Goal: Check status: Check status

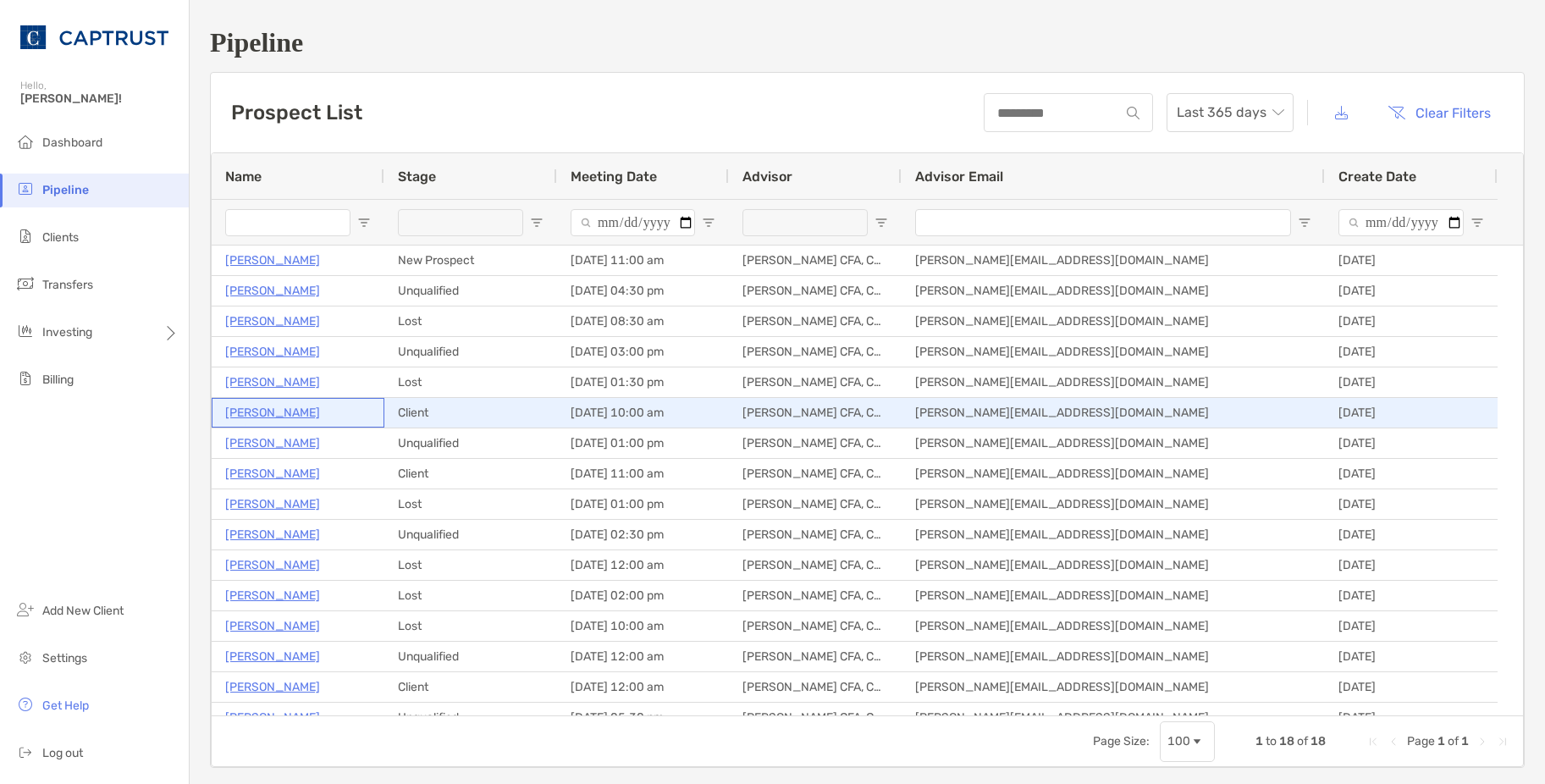
click at [277, 413] on p "[PERSON_NAME]" at bounding box center [272, 413] width 94 height 22
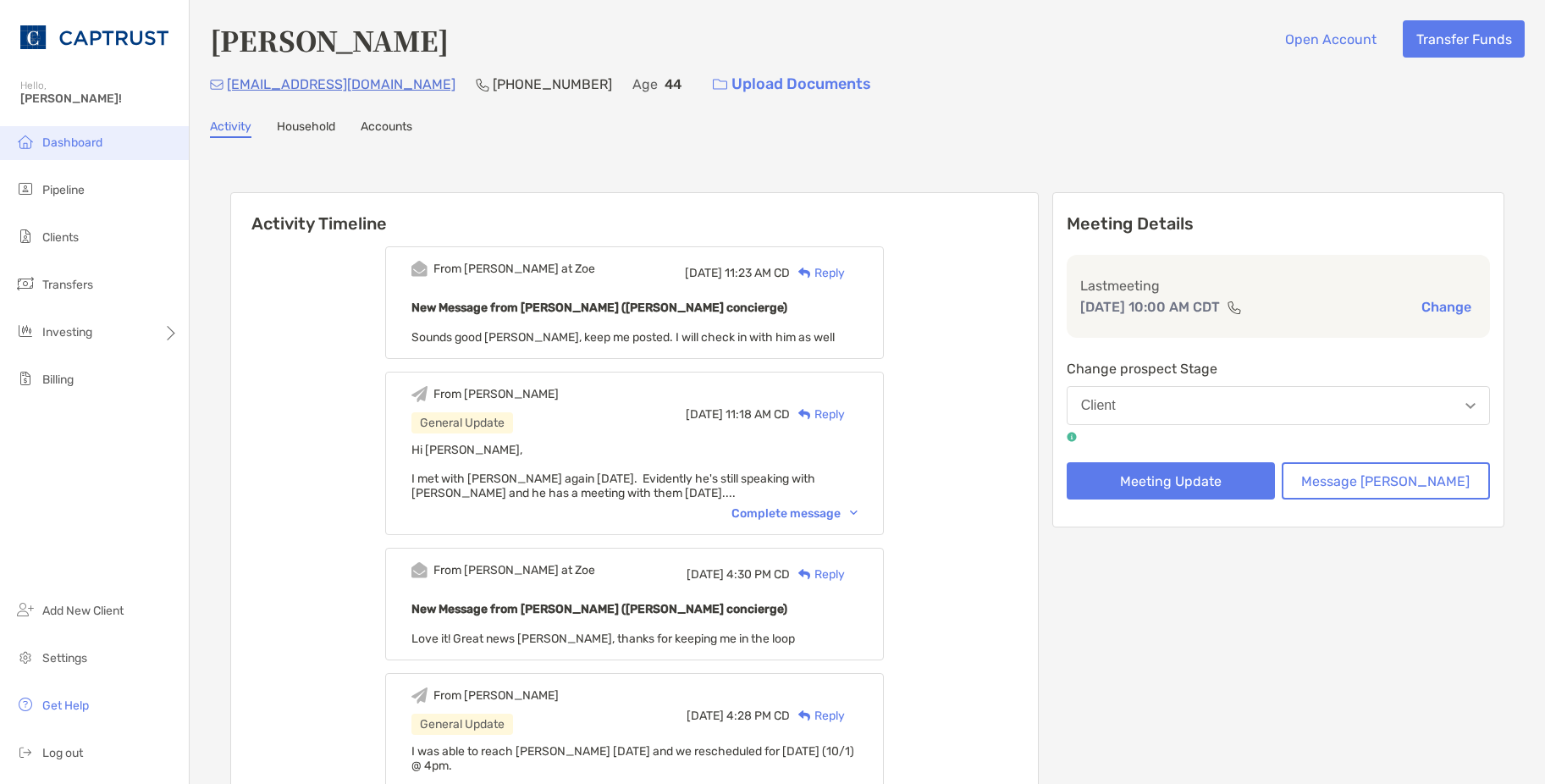
click at [65, 142] on span "Dashboard" at bounding box center [72, 143] width 60 height 14
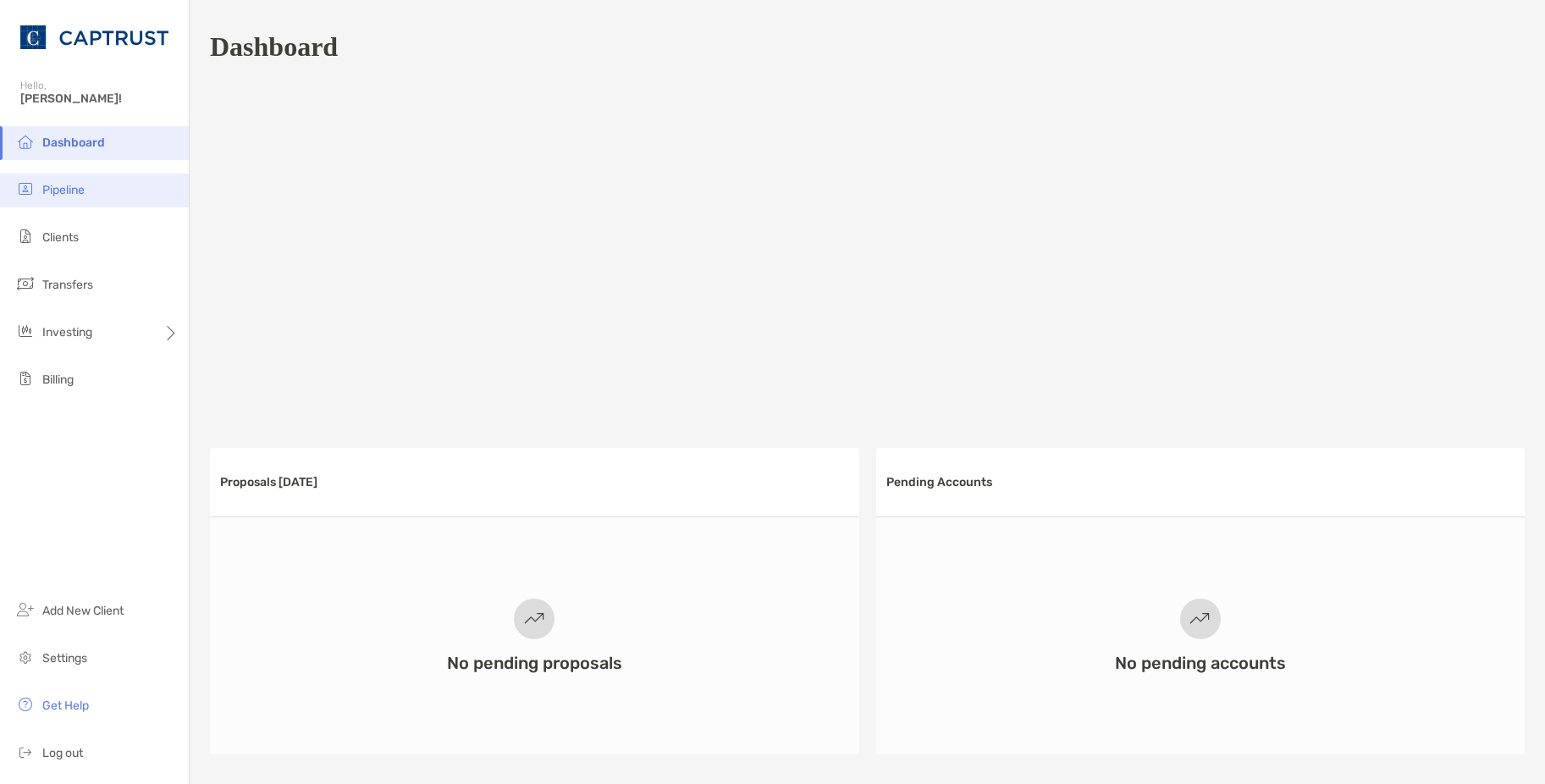
click at [63, 186] on span "Pipeline" at bounding box center [63, 190] width 42 height 14
